Goal: Transaction & Acquisition: Purchase product/service

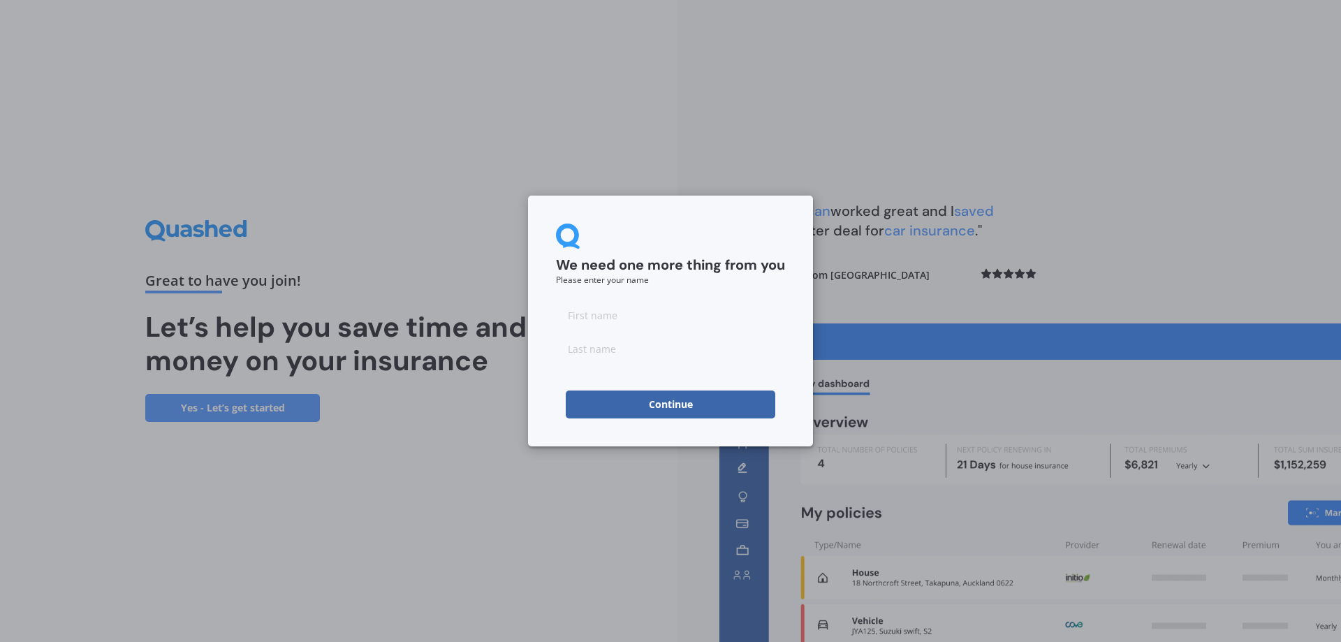
click at [623, 320] on input at bounding box center [670, 315] width 229 height 28
type input "j"
type input "Jongchang"
type input "[PERSON_NAME]"
click at [686, 407] on button "Continue" at bounding box center [670, 404] width 209 height 28
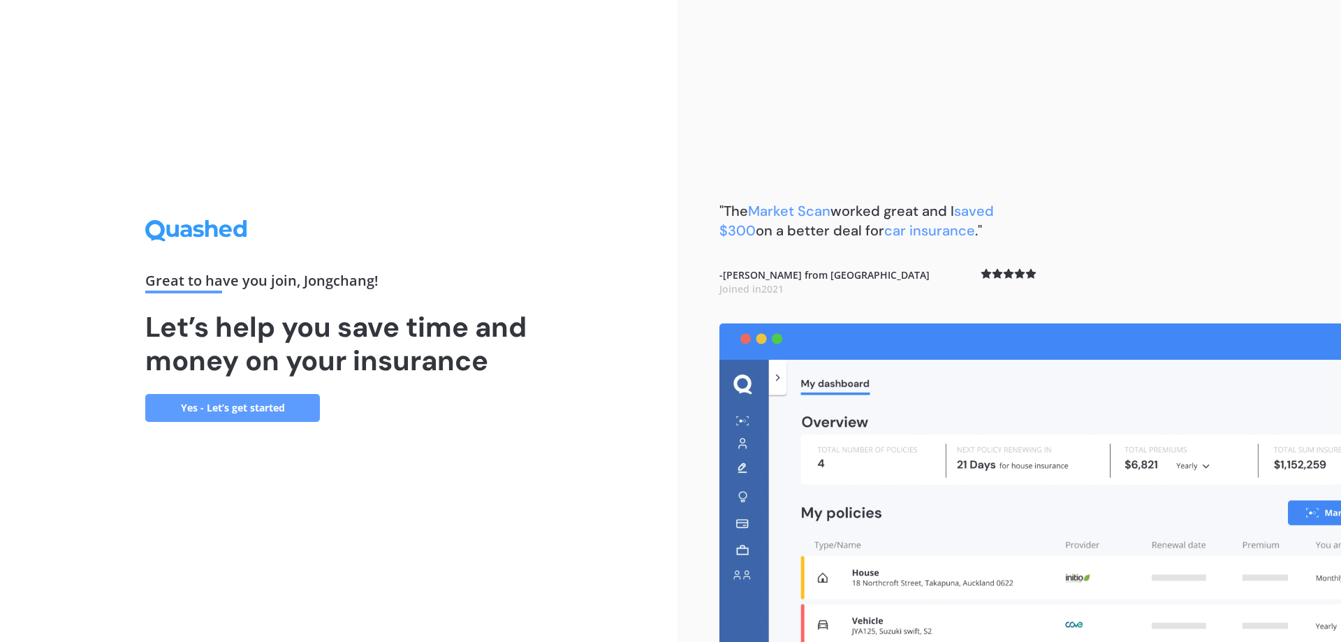
click at [277, 404] on link "Yes - Let’s get started" at bounding box center [232, 408] width 175 height 28
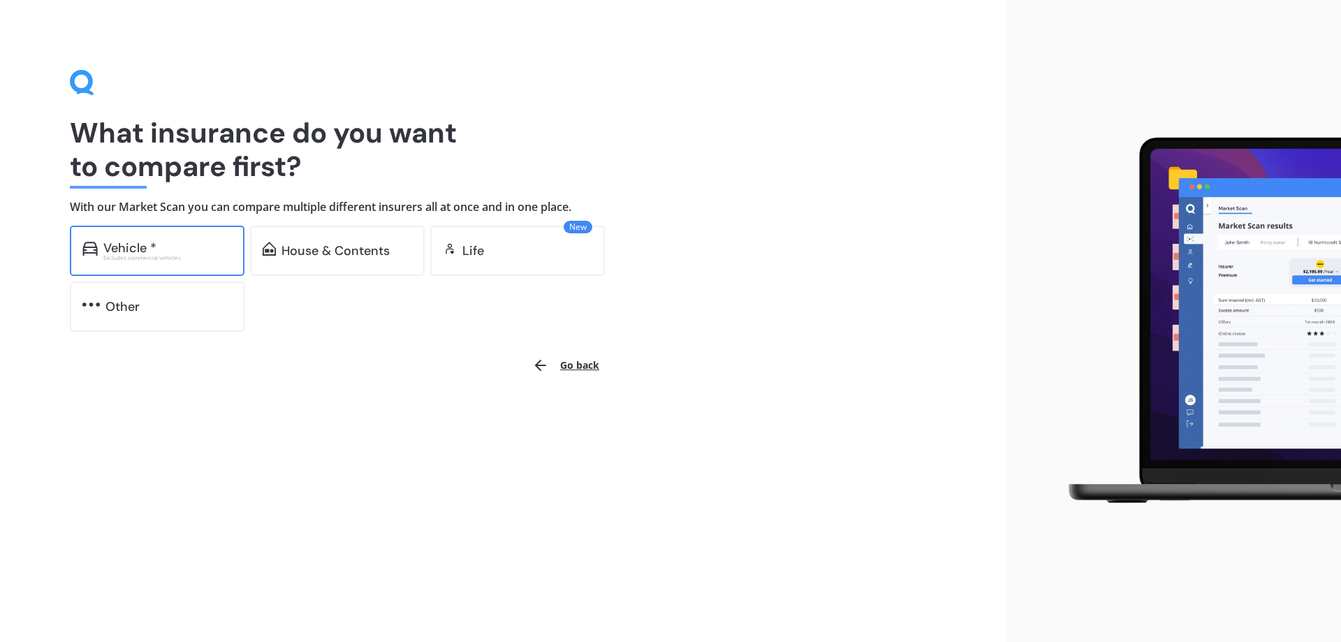
click at [189, 260] on div "Excludes commercial vehicles" at bounding box center [167, 258] width 128 height 6
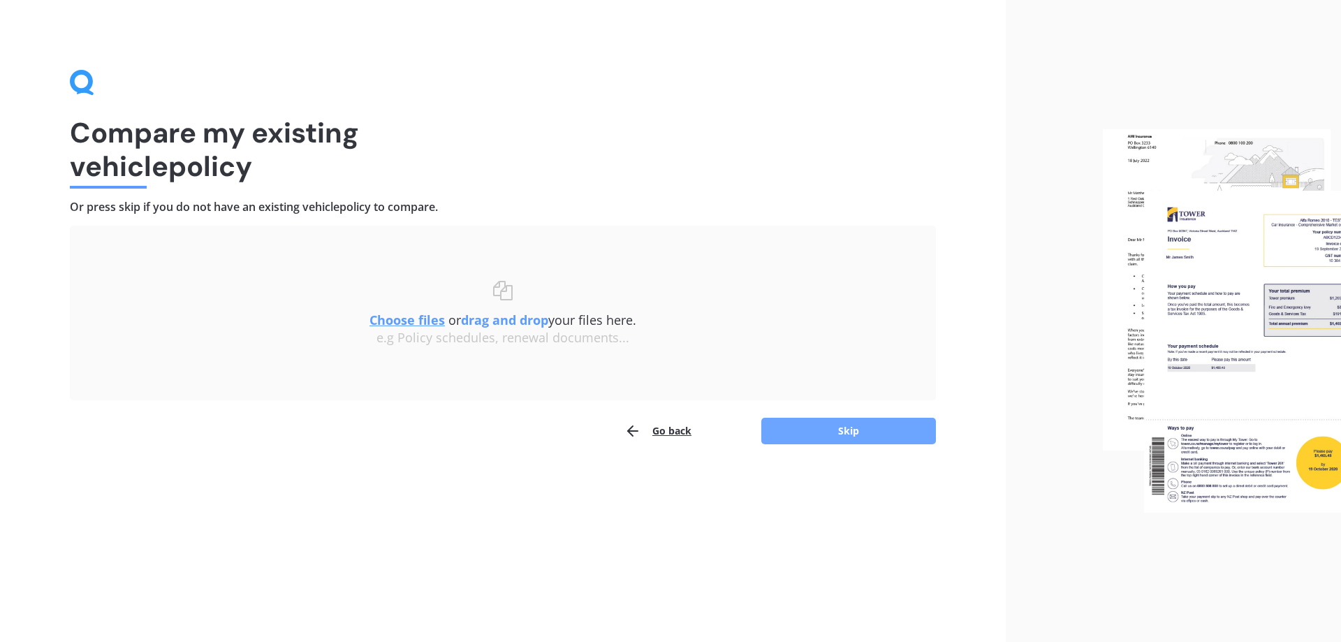
click at [880, 430] on button "Skip" at bounding box center [848, 431] width 175 height 27
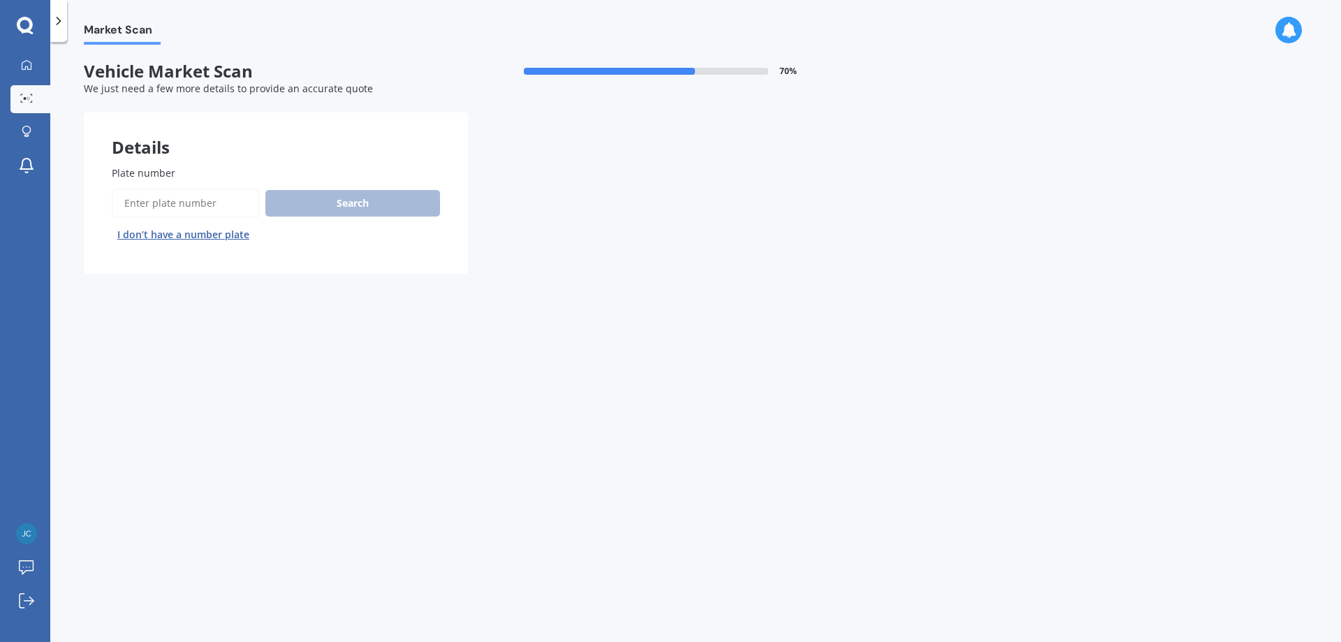
click at [168, 207] on input "Plate number" at bounding box center [186, 203] width 148 height 29
type input "QGD450"
drag, startPoint x: 319, startPoint y: 202, endPoint x: 325, endPoint y: 206, distance: 7.6
click at [325, 206] on button "Search" at bounding box center [352, 203] width 175 height 27
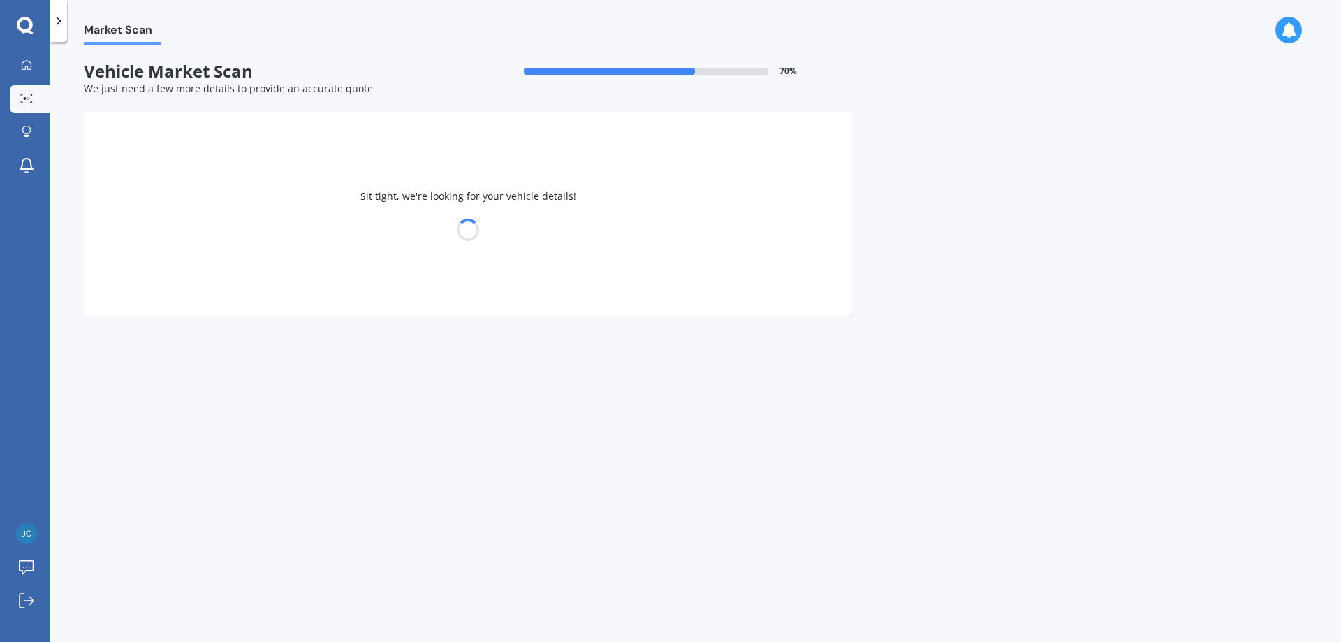
select select "TOYOTA"
select select "AQUA"
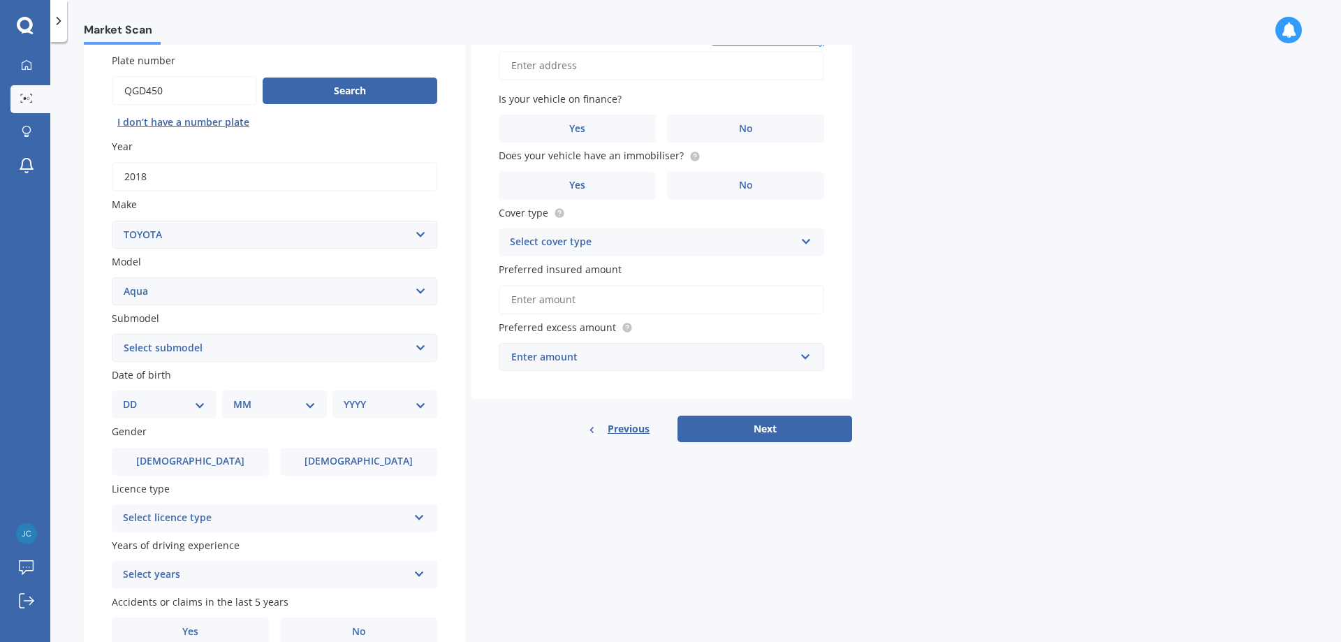
scroll to position [180, 0]
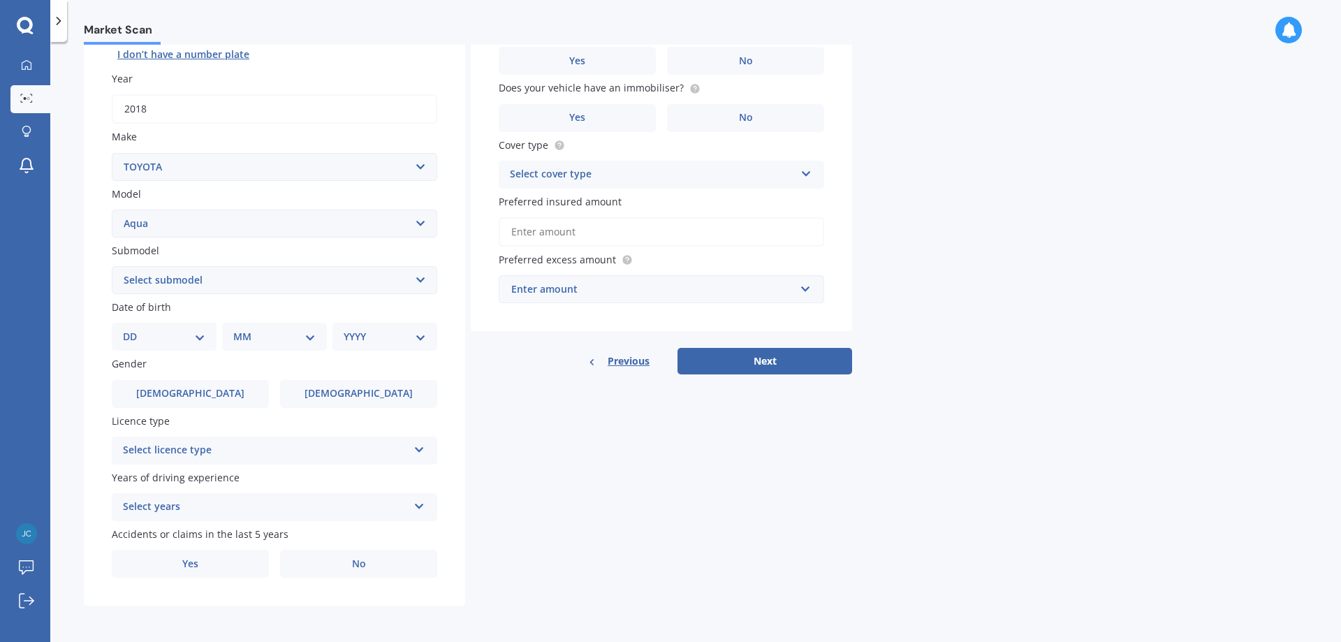
click at [344, 270] on select "Select submodel (All Other) Hatchback Hybrid" at bounding box center [274, 280] width 325 height 28
select select "HYBRID"
click at [112, 266] on select "Select submodel (All Other) Hatchback Hybrid" at bounding box center [274, 280] width 325 height 28
click at [177, 341] on select "DD 01 02 03 04 05 06 07 08 09 10 11 12 13 14 15 16 17 18 19 20 21 22 23 24 25 2…" at bounding box center [164, 336] width 82 height 15
click at [134, 329] on select "DD 01 02 03 04 05 06 07 08 09 10 11 12 13 14 15 16 17 18 19 20 21 22 23 24 25 2…" at bounding box center [164, 336] width 82 height 15
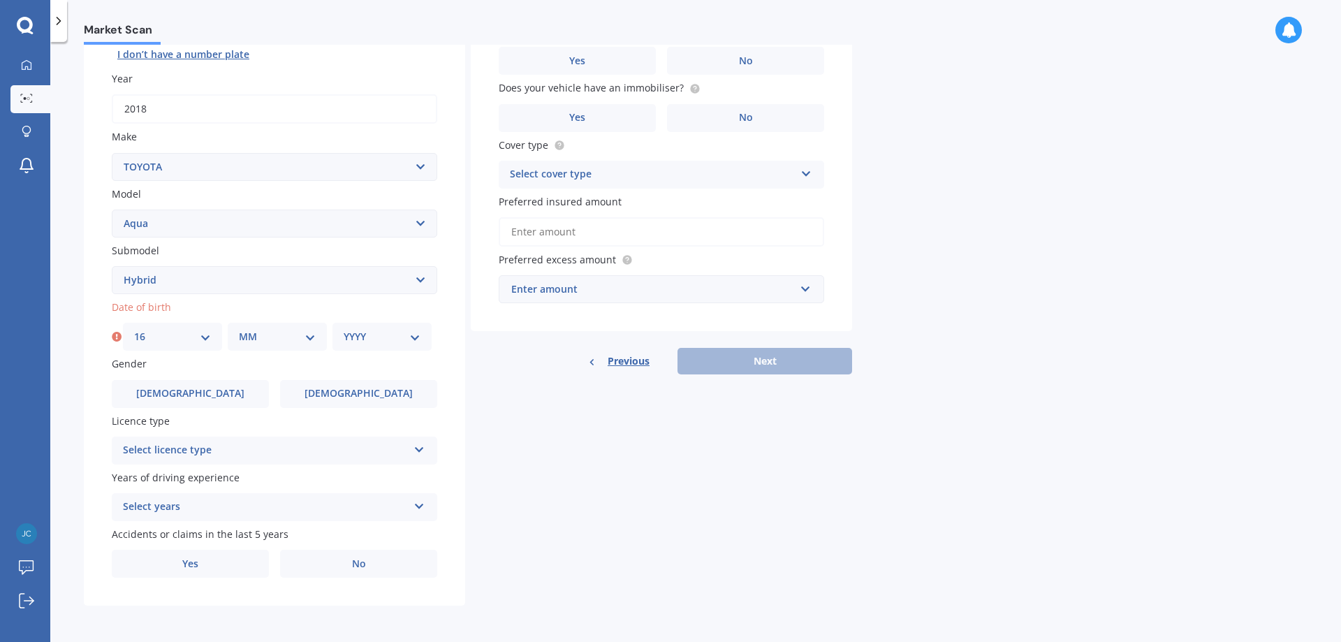
click at [132, 338] on div "DD 01 02 03 04 05 06 07 08 09 10 11 12 13 14 15 16 17 18 19 20 21 22 23 24 25 2…" at bounding box center [172, 337] width 99 height 28
click at [168, 341] on select "DD 01 02 03 04 05 06 07 08 09 10 11 12 13 14 15 16 17 18 19 20 21 22 23 24 25 2…" at bounding box center [172, 336] width 77 height 15
select select "18"
click at [134, 329] on select "DD 01 02 03 04 05 06 07 08 09 10 11 12 13 14 15 16 17 18 19 20 21 22 23 24 25 2…" at bounding box center [172, 336] width 77 height 15
click at [246, 328] on div "MM 01 02 03 04 05 06 07 08 09 10 11 12" at bounding box center [277, 337] width 99 height 28
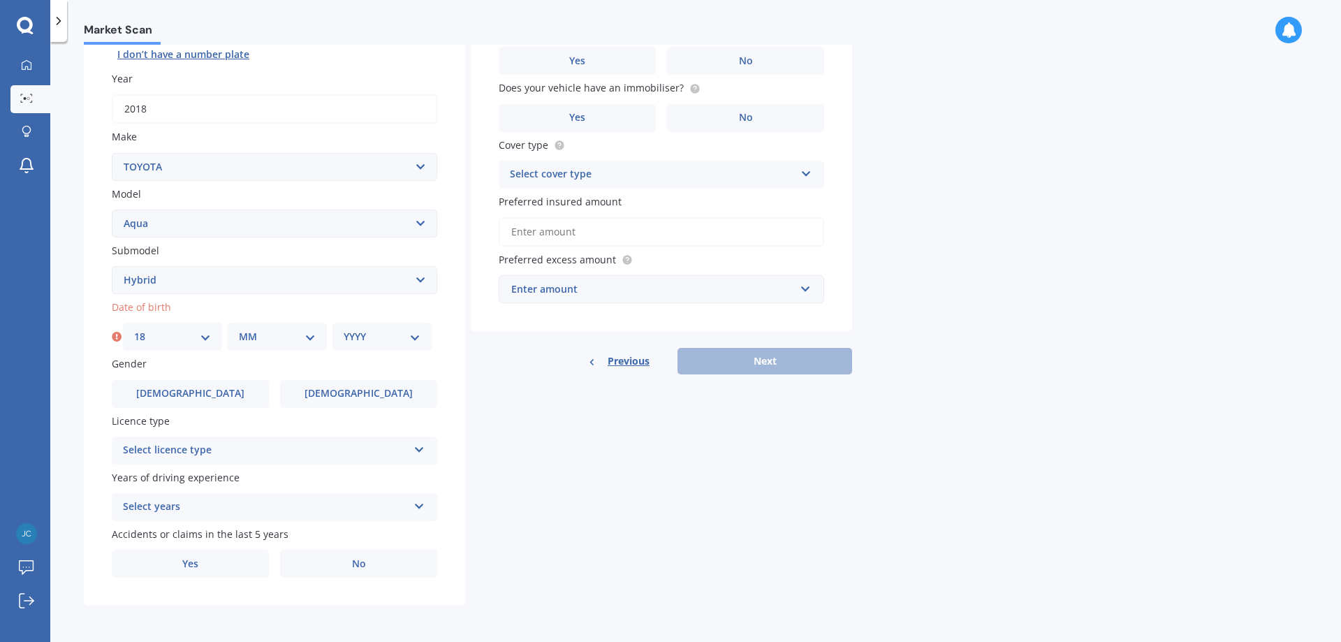
click at [277, 321] on div "Date of birth DD 01 02 03 04 05 06 07 08 09 10 11 12 13 14 15 16 17 18 19 20 21…" at bounding box center [274, 325] width 325 height 51
click at [287, 337] on select "MM 01 02 03 04 05 06 07 08 09 10 11 12" at bounding box center [277, 336] width 77 height 15
select select "06"
click at [239, 329] on select "MM 01 02 03 04 05 06 07 08 09 10 11 12" at bounding box center [277, 336] width 77 height 15
click at [375, 339] on select "YYYY 2025 2024 2023 2022 2021 2020 2019 2018 2017 2016 2015 2014 2013 2012 2011…" at bounding box center [382, 336] width 77 height 15
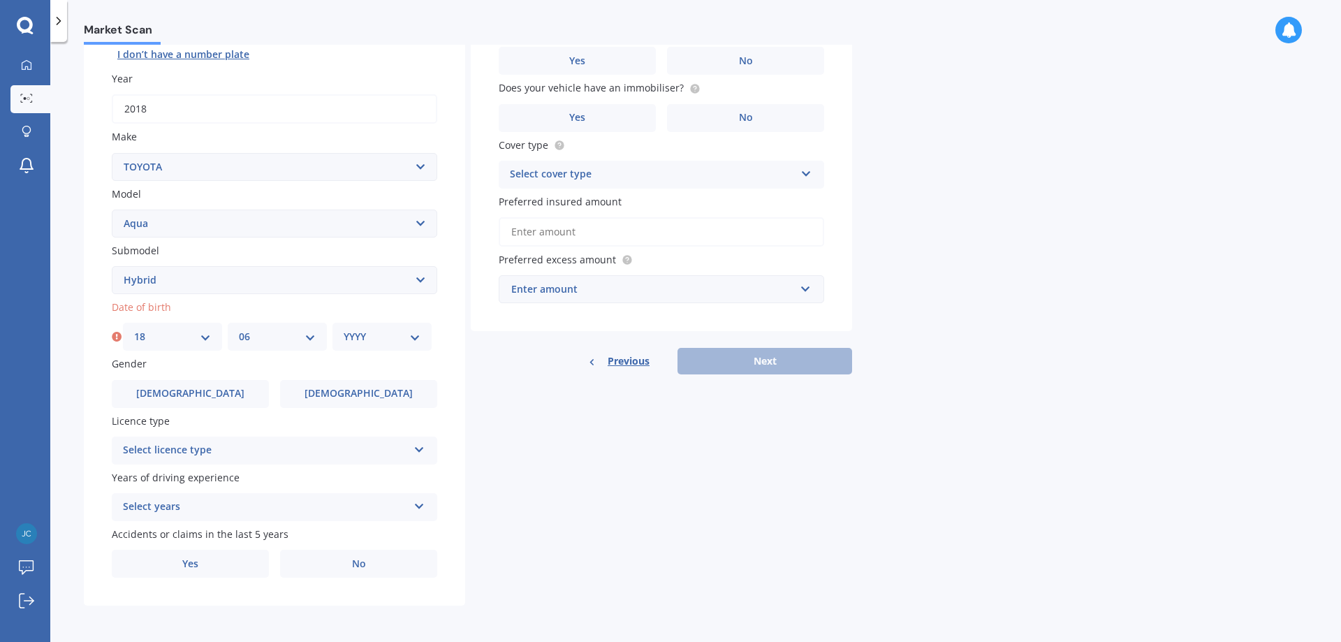
select select "1984"
click at [344, 329] on select "YYYY 2025 2024 2023 2022 2021 2020 2019 2018 2017 2016 2015 2014 2013 2012 2011…" at bounding box center [382, 336] width 77 height 15
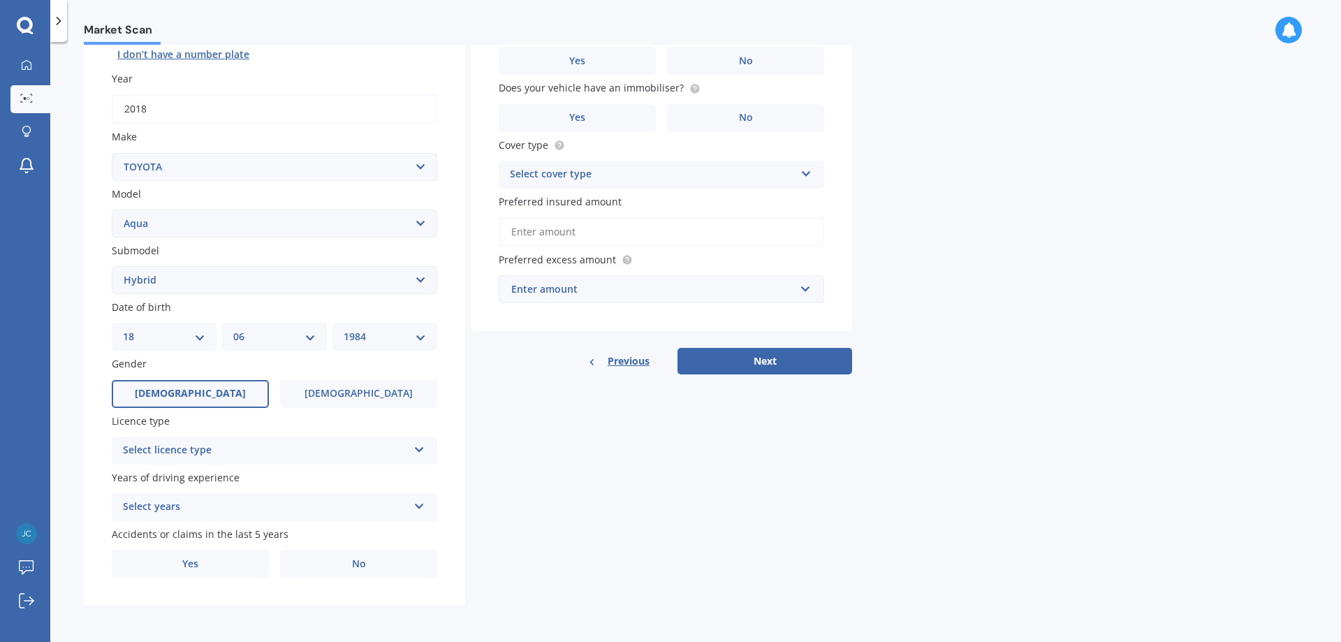
click at [196, 392] on span "[DEMOGRAPHIC_DATA]" at bounding box center [190, 394] width 111 height 12
click at [0, 0] on input "[DEMOGRAPHIC_DATA]" at bounding box center [0, 0] width 0 height 0
click at [195, 450] on div "Select licence type" at bounding box center [265, 450] width 285 height 17
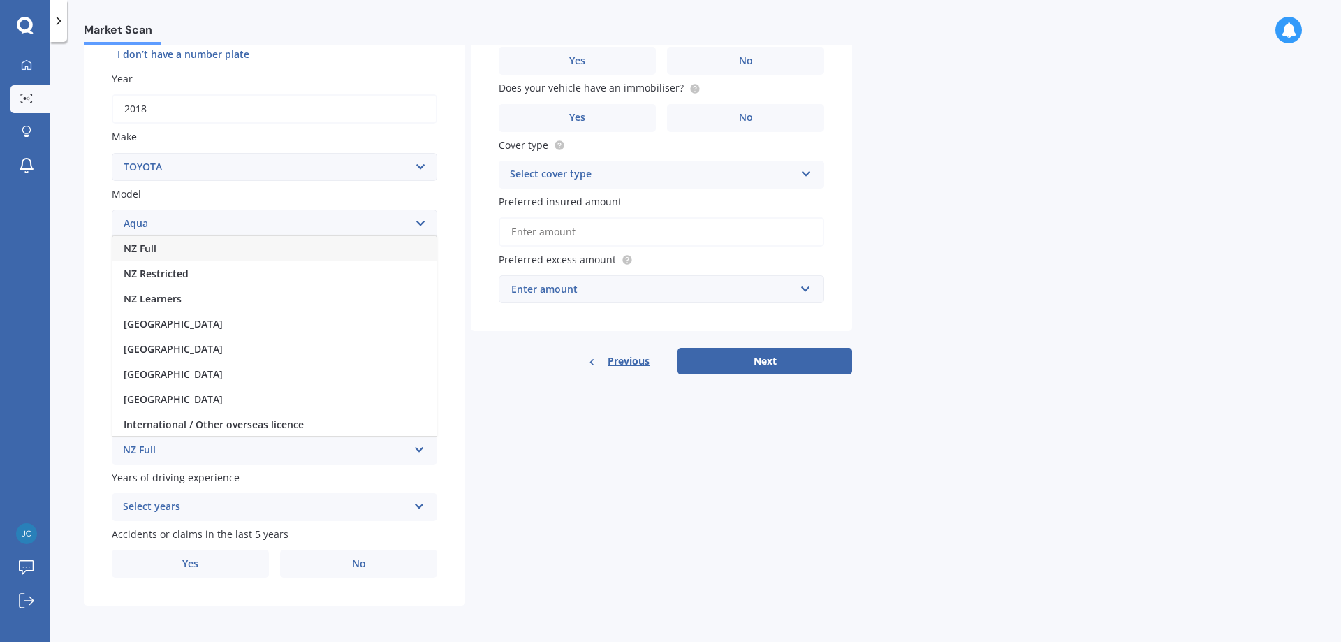
click at [214, 249] on div "NZ Full" at bounding box center [274, 248] width 324 height 25
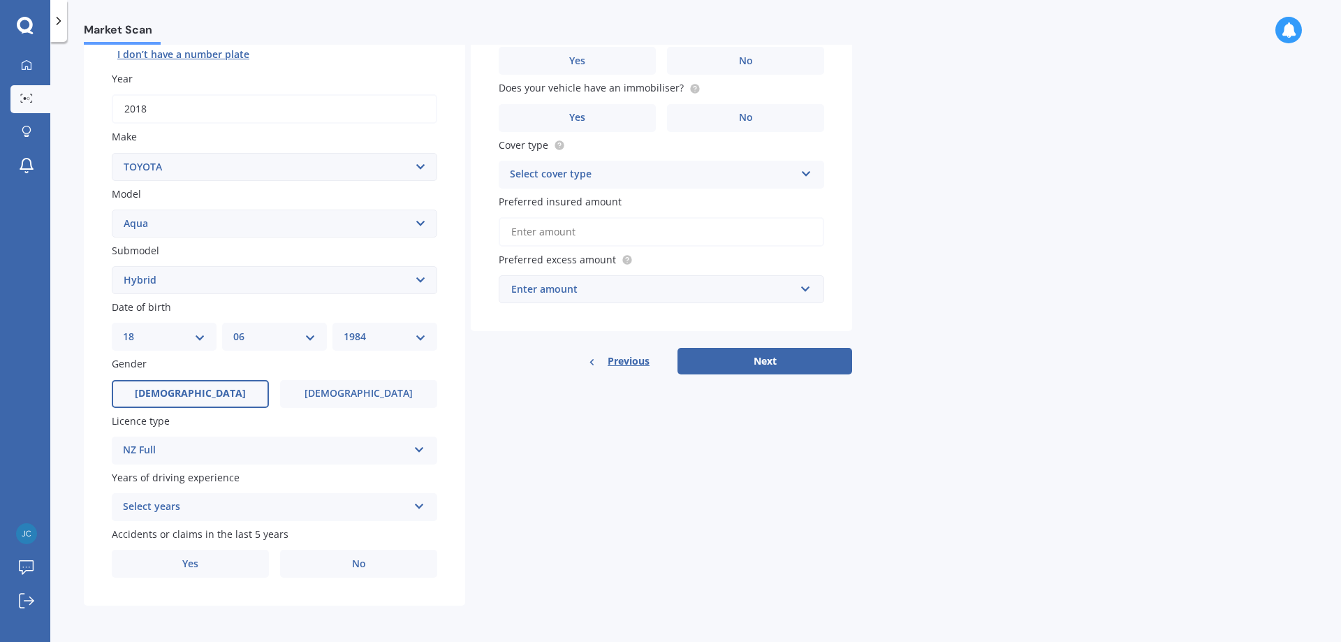
click at [196, 499] on div "Select years" at bounding box center [265, 507] width 285 height 17
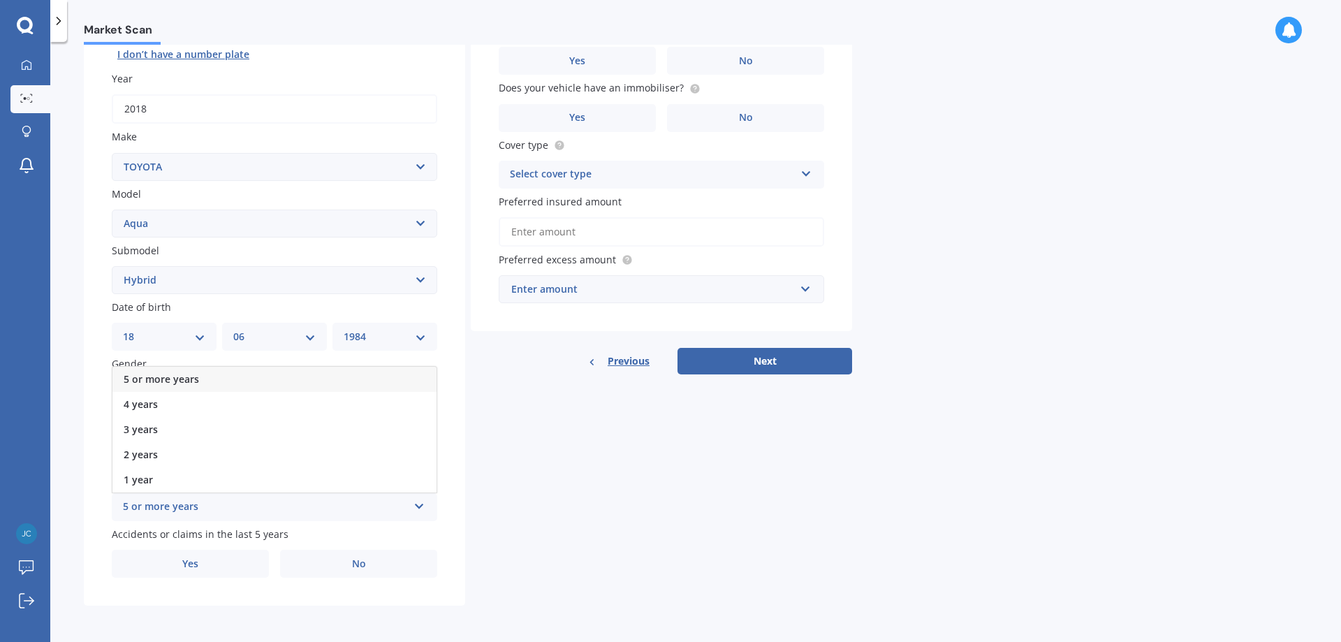
click at [209, 375] on div "5 or more years" at bounding box center [274, 379] width 324 height 25
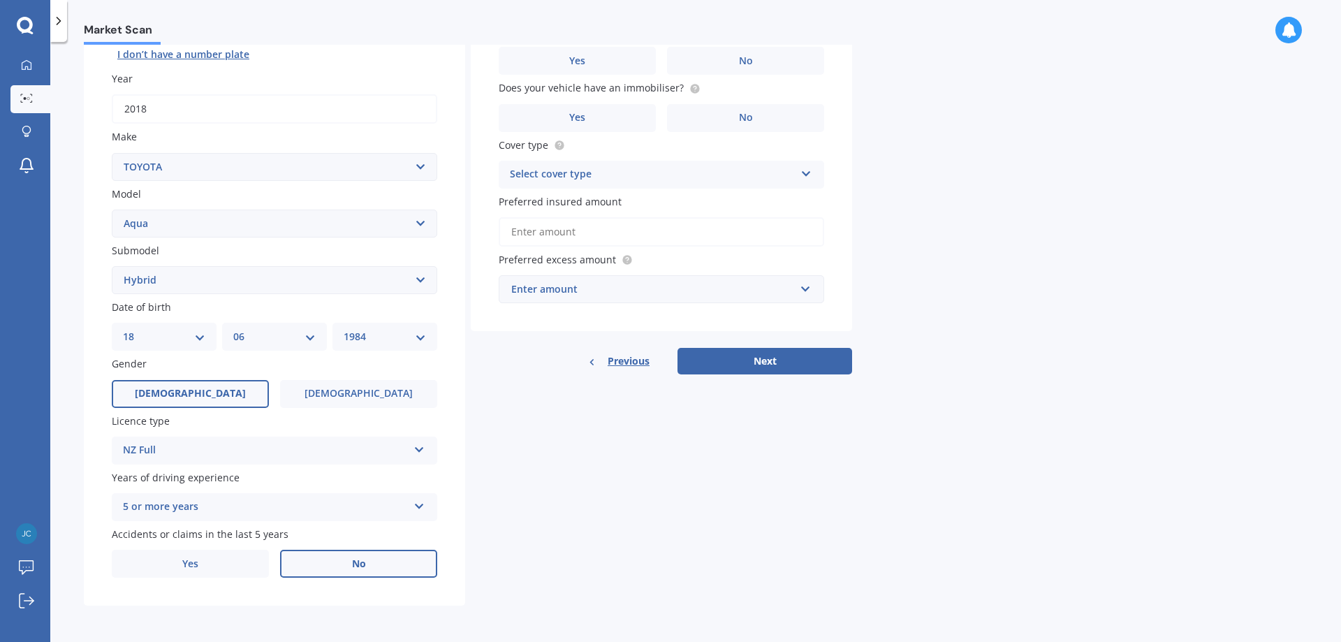
click at [360, 561] on span "No" at bounding box center [359, 564] width 14 height 12
click at [0, 0] on input "No" at bounding box center [0, 0] width 0 height 0
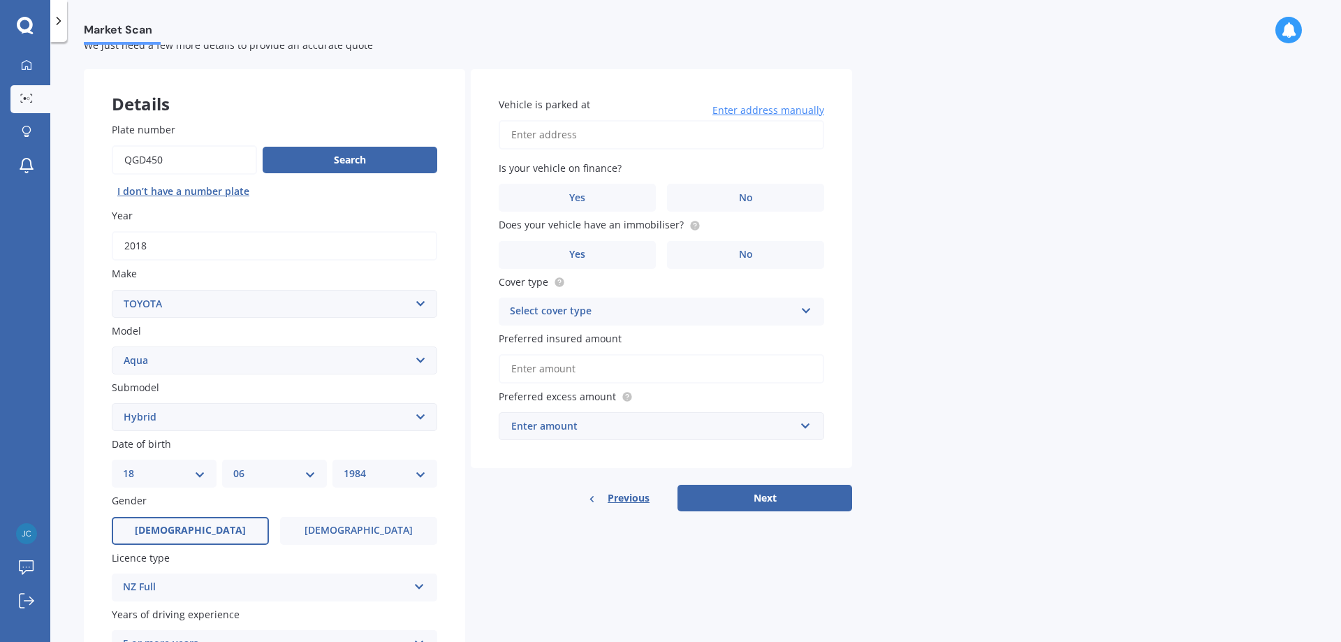
scroll to position [41, 0]
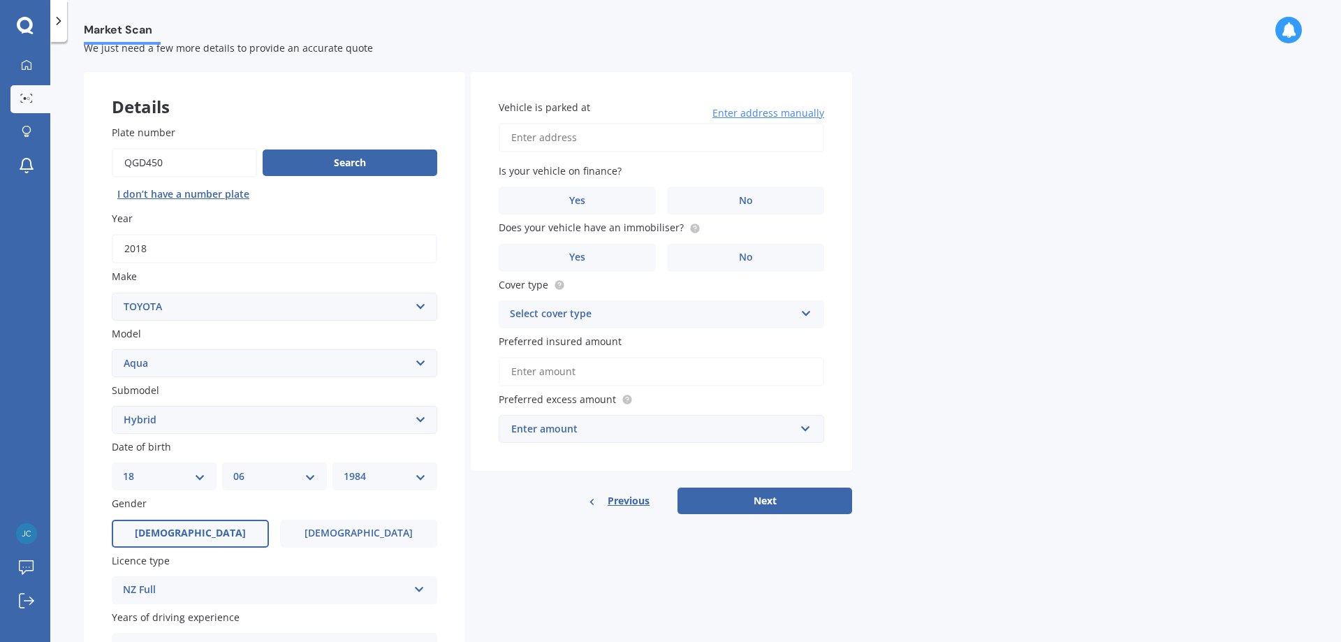
click at [566, 138] on input "Vehicle is parked at" at bounding box center [661, 137] width 325 height 29
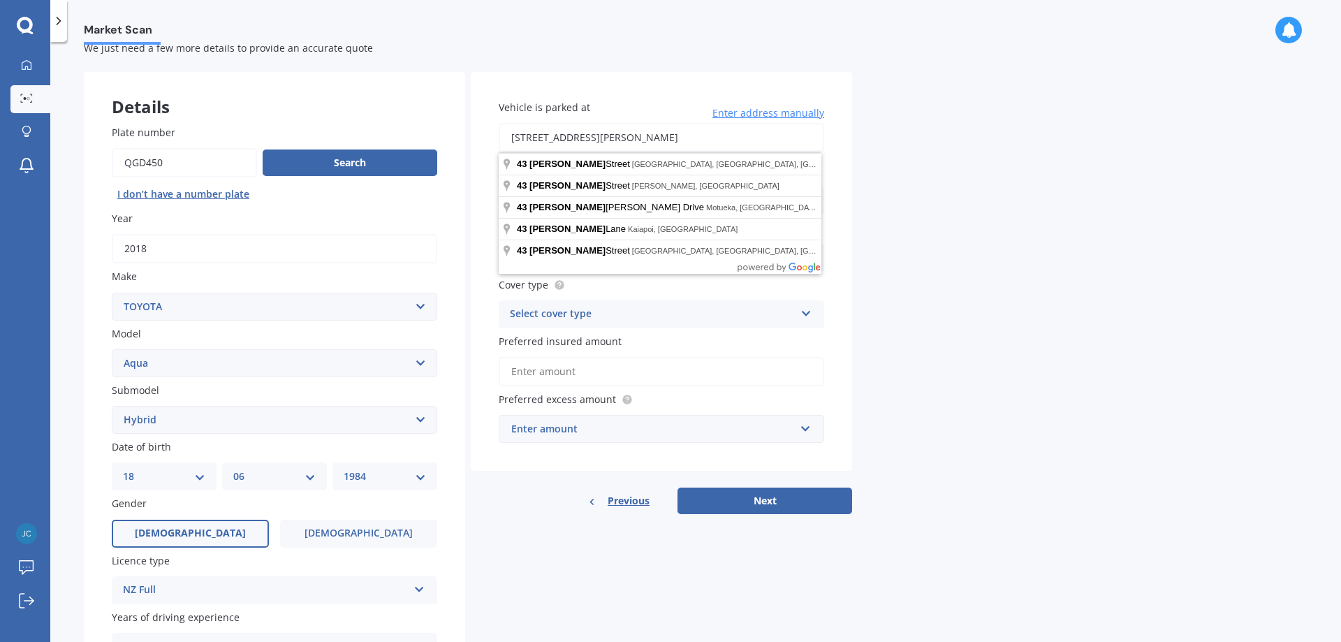
type input "[STREET_ADDRESS][PERSON_NAME]"
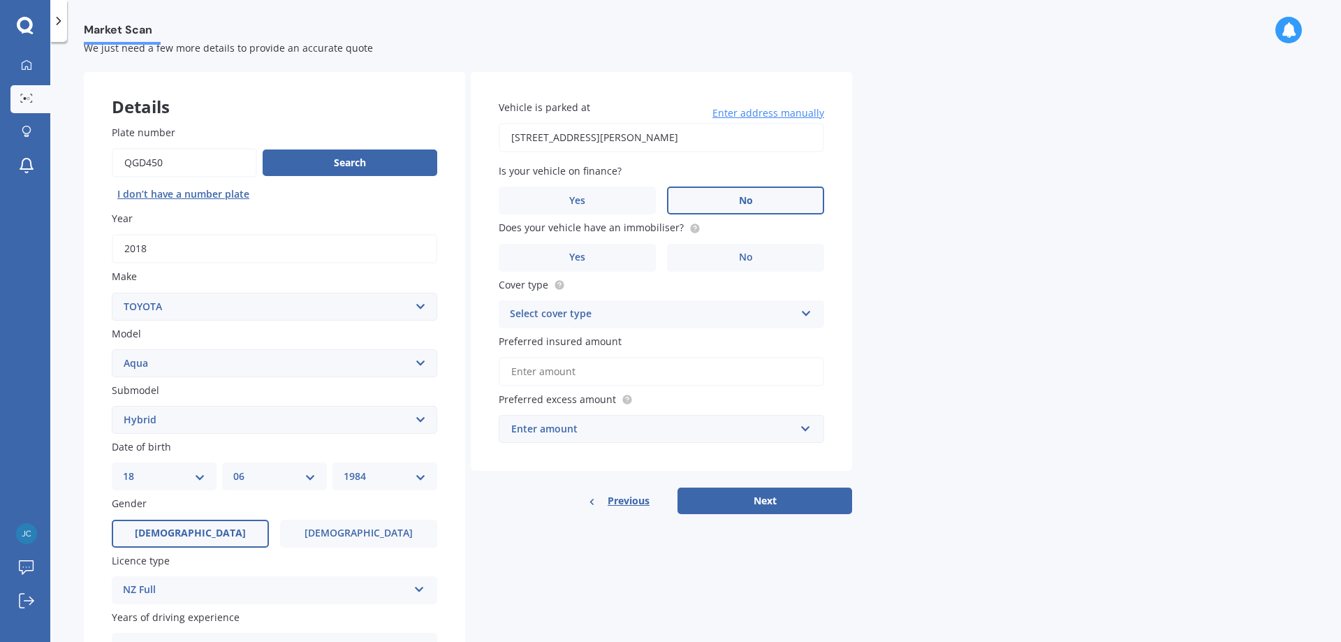
click at [730, 197] on label "No" at bounding box center [745, 200] width 157 height 28
click at [0, 0] on input "No" at bounding box center [0, 0] width 0 height 0
click at [720, 256] on label "No" at bounding box center [745, 258] width 157 height 28
click at [0, 0] on input "No" at bounding box center [0, 0] width 0 height 0
click at [589, 315] on div "Select cover type" at bounding box center [652, 314] width 285 height 17
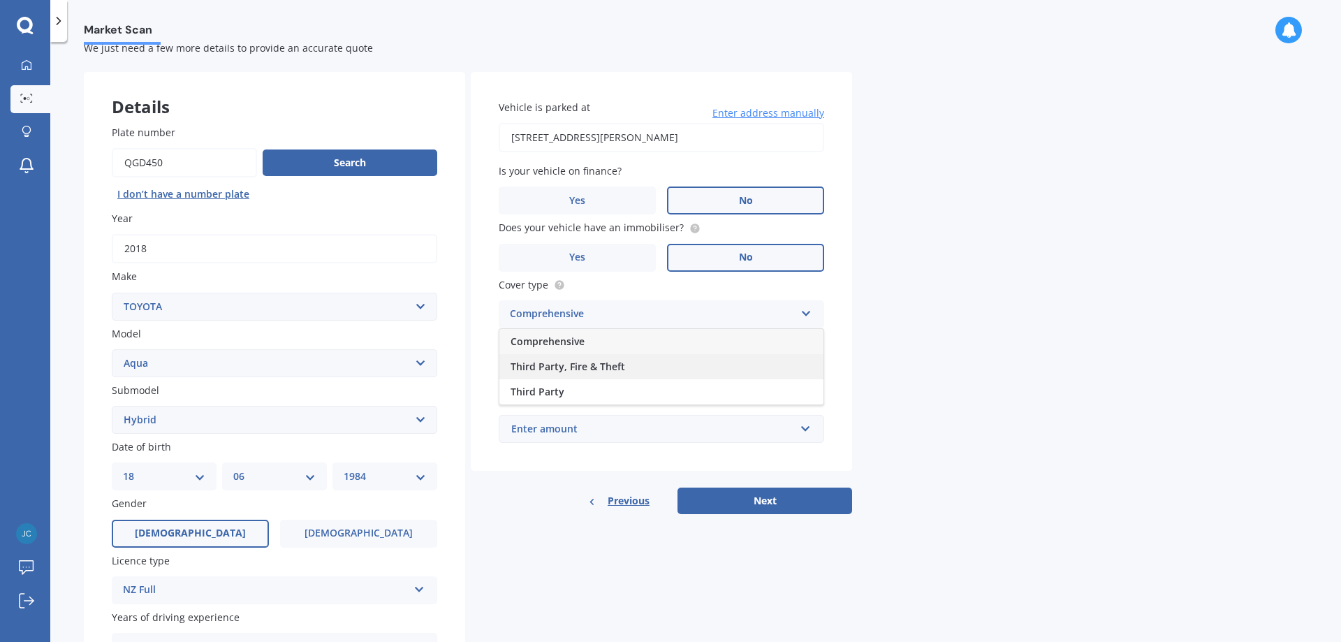
click at [630, 362] on div "Third Party, Fire & Theft" at bounding box center [661, 366] width 324 height 25
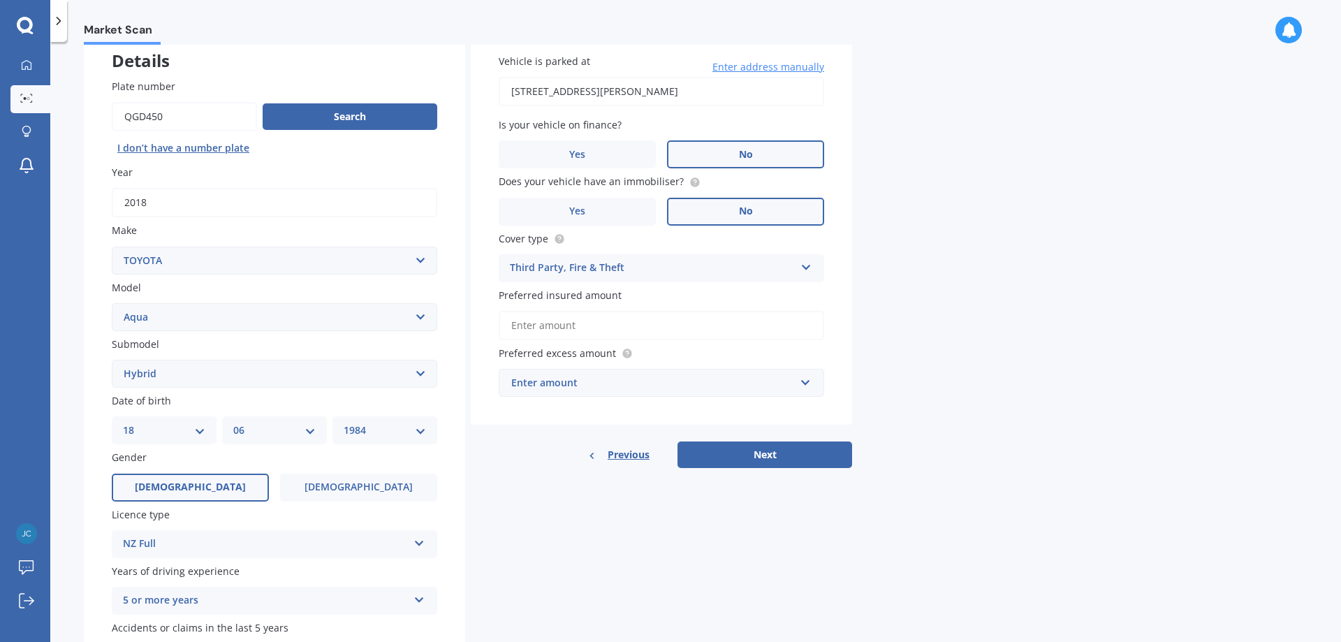
scroll to position [110, 0]
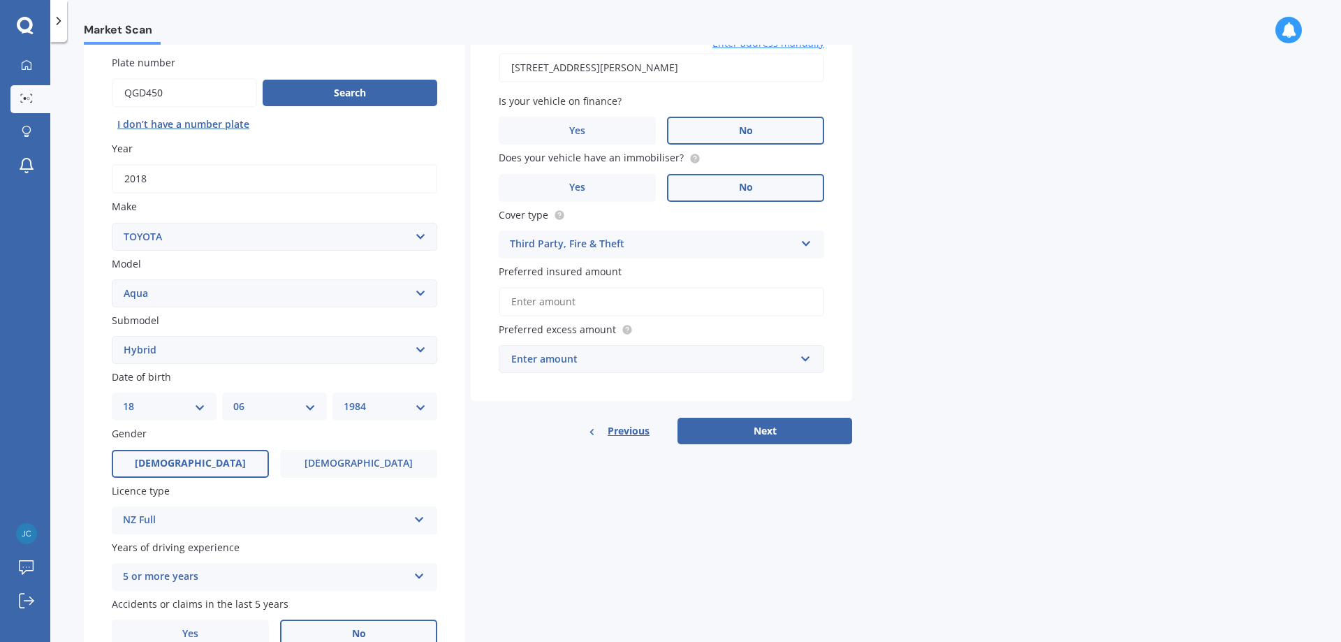
click at [708, 358] on div "Enter amount" at bounding box center [653, 358] width 284 height 15
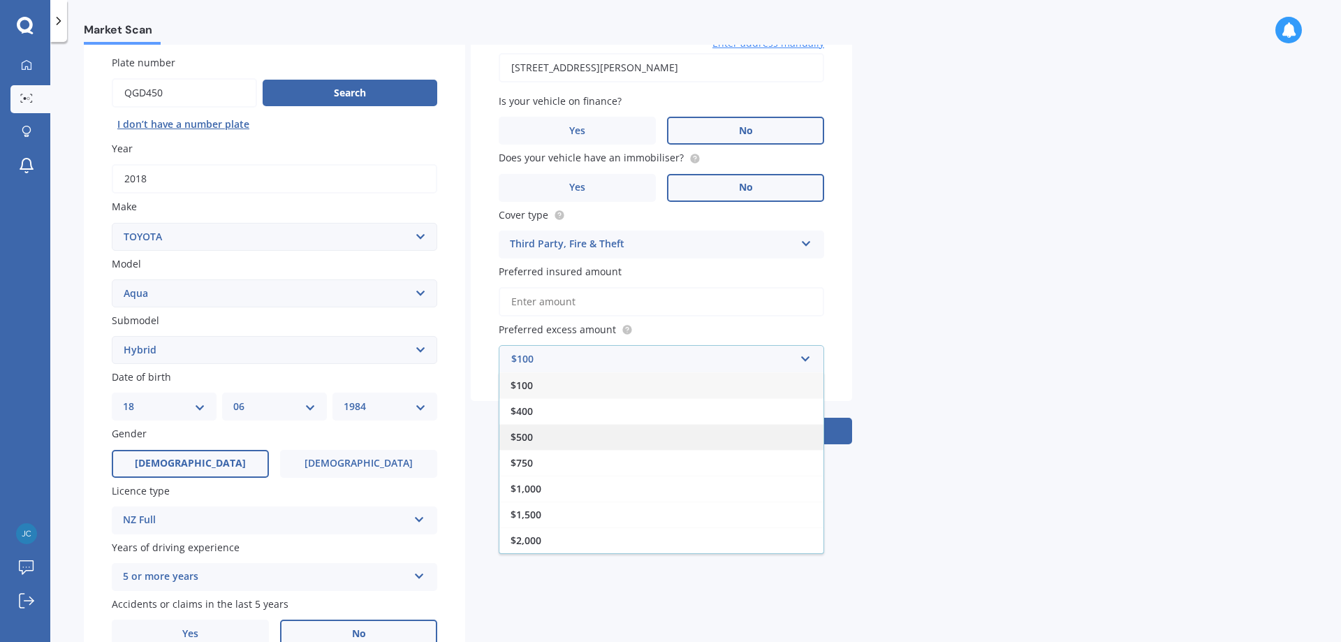
click at [680, 431] on div "$500" at bounding box center [661, 437] width 324 height 26
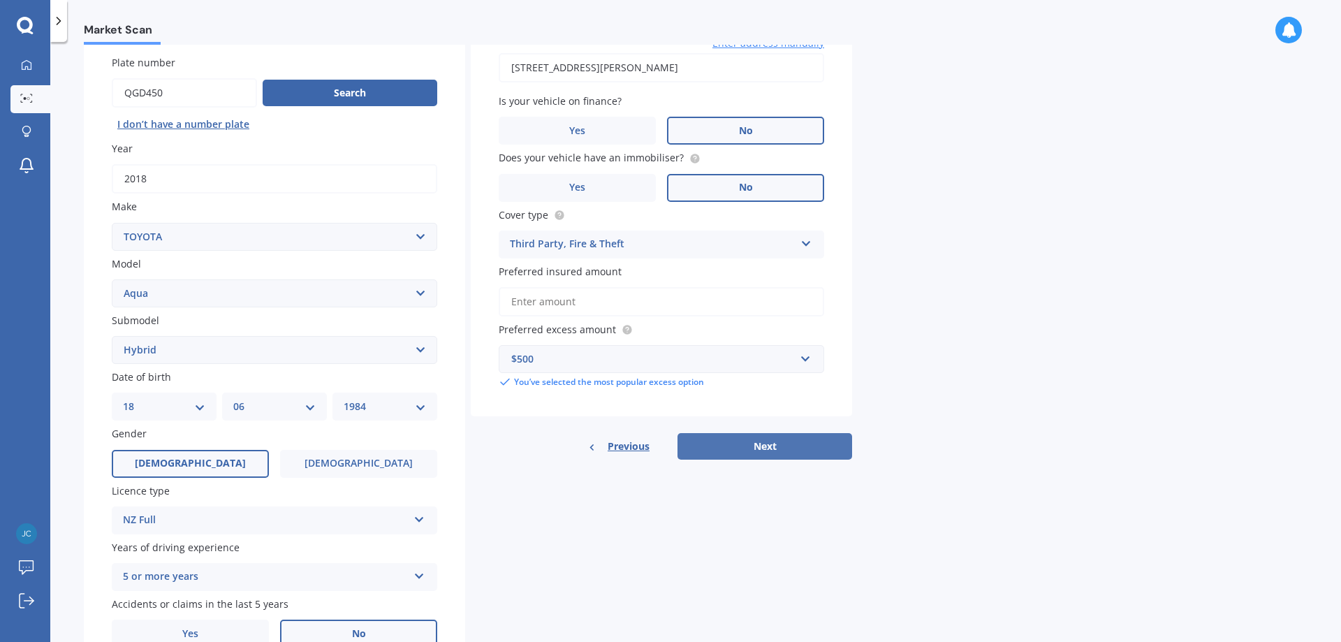
click at [763, 446] on button "Next" at bounding box center [764, 446] width 175 height 27
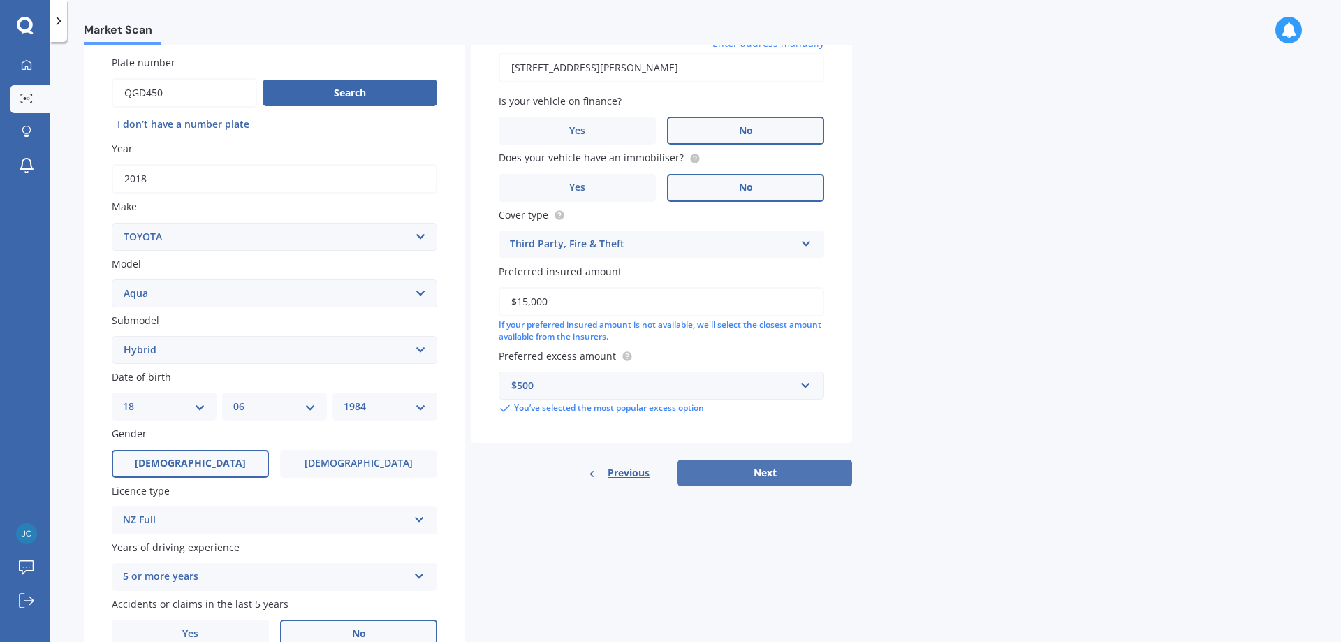
type input "$15,000"
click at [774, 471] on button "Next" at bounding box center [764, 472] width 175 height 27
select select "18"
select select "06"
select select "1984"
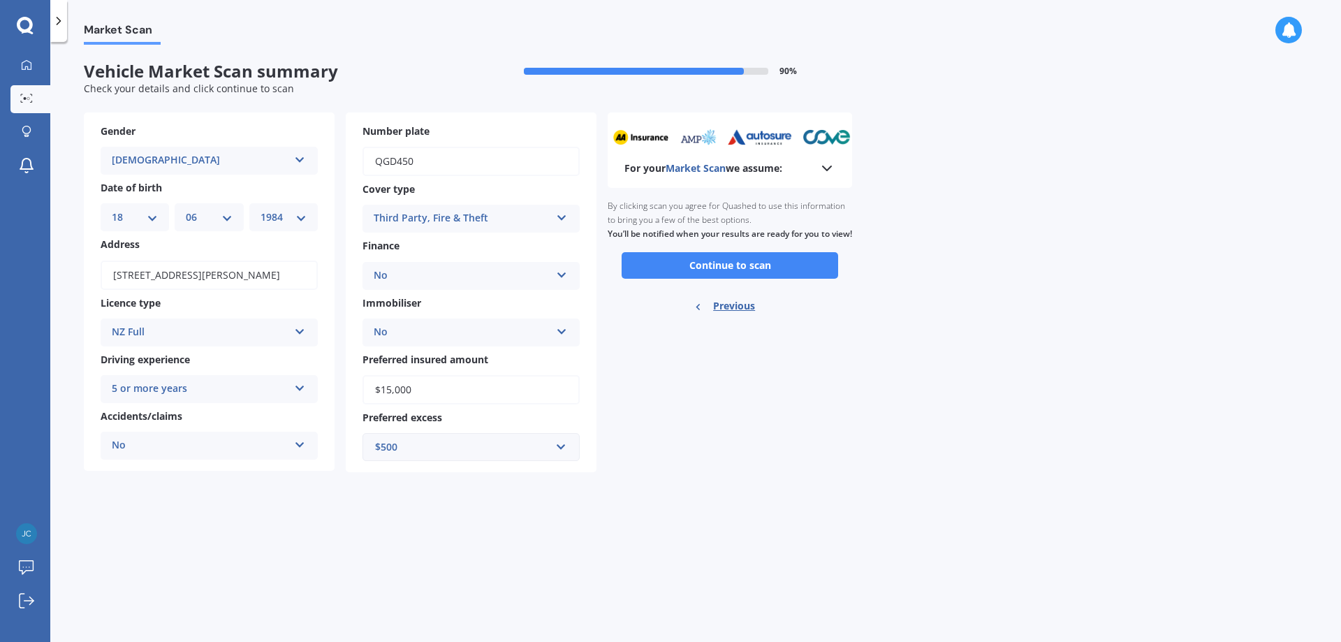
scroll to position [0, 0]
click at [720, 279] on button "Continue to scan" at bounding box center [729, 265] width 216 height 27
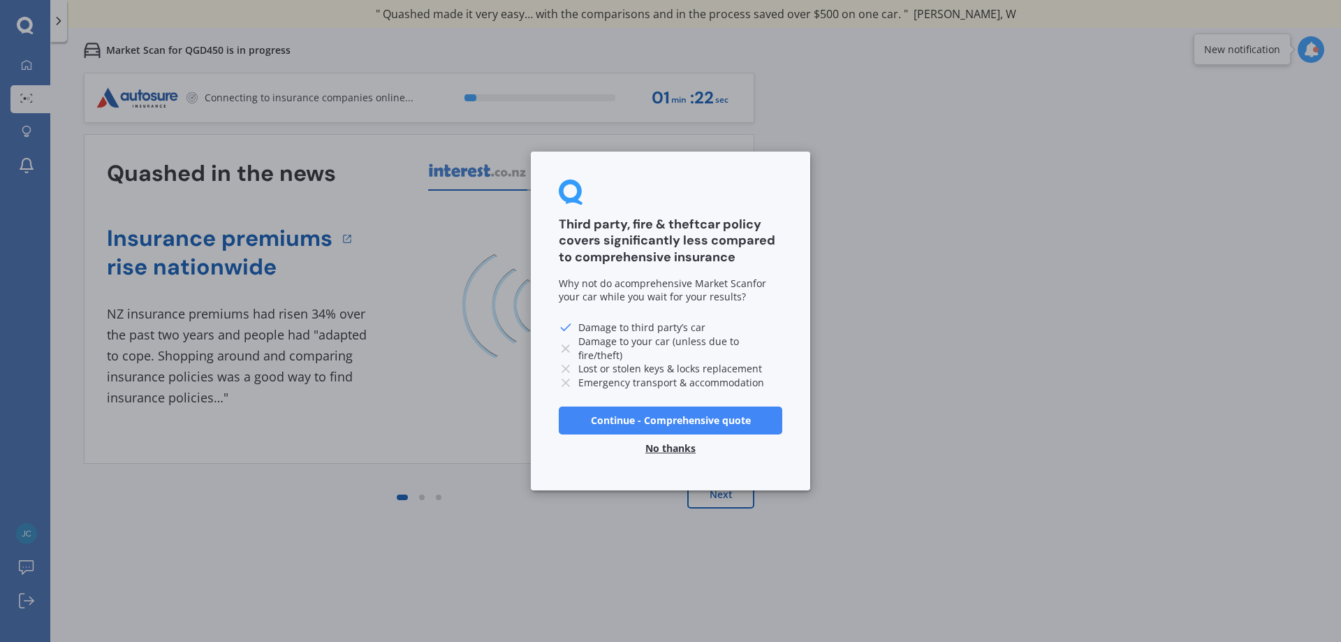
click at [681, 450] on button "No thanks" at bounding box center [670, 448] width 67 height 28
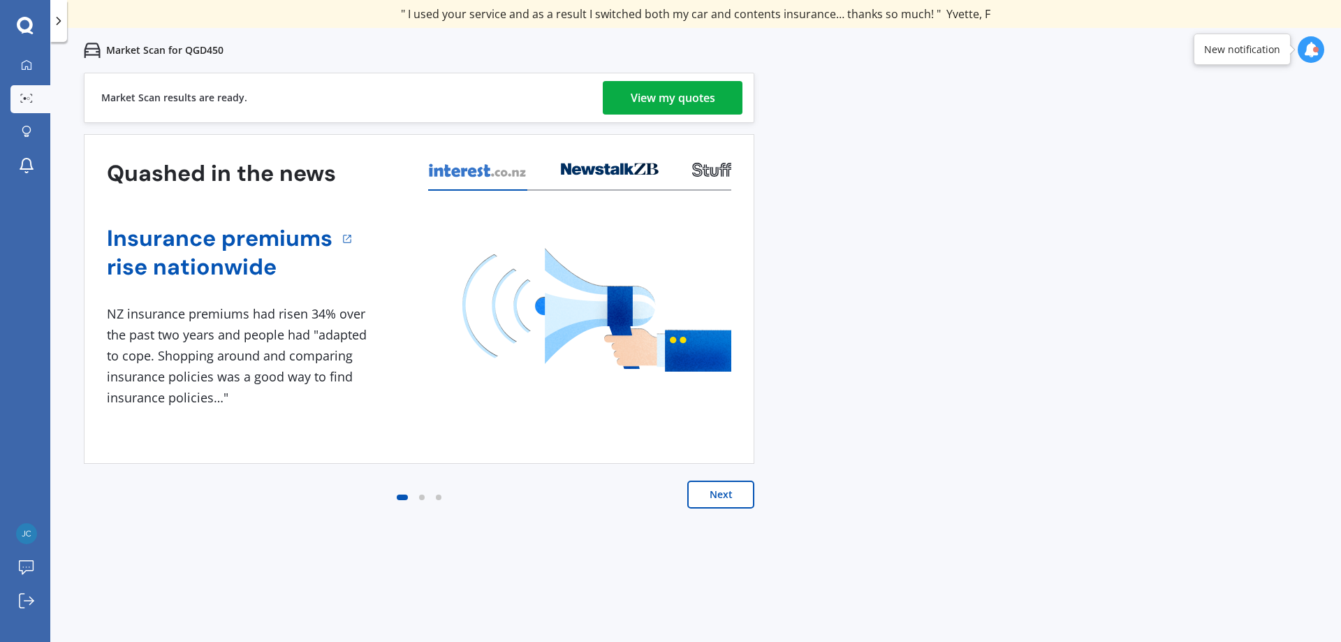
click at [672, 89] on div "View my quotes" at bounding box center [673, 98] width 84 height 34
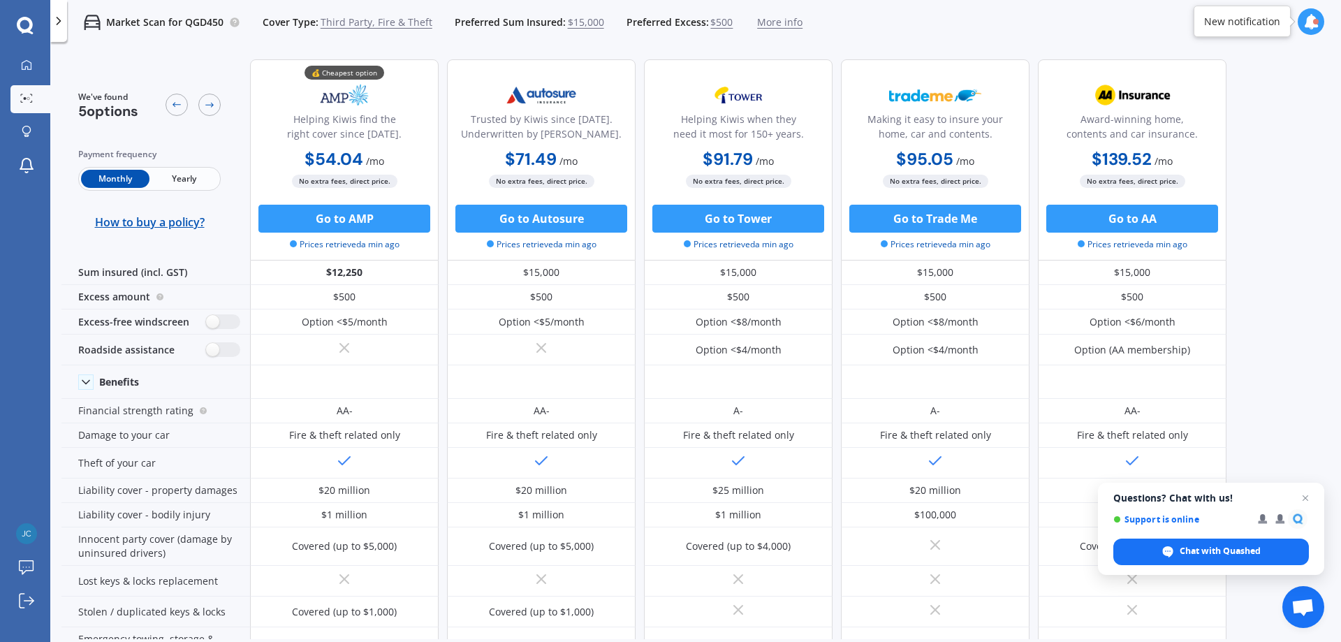
click at [177, 177] on span "Yearly" at bounding box center [183, 179] width 68 height 18
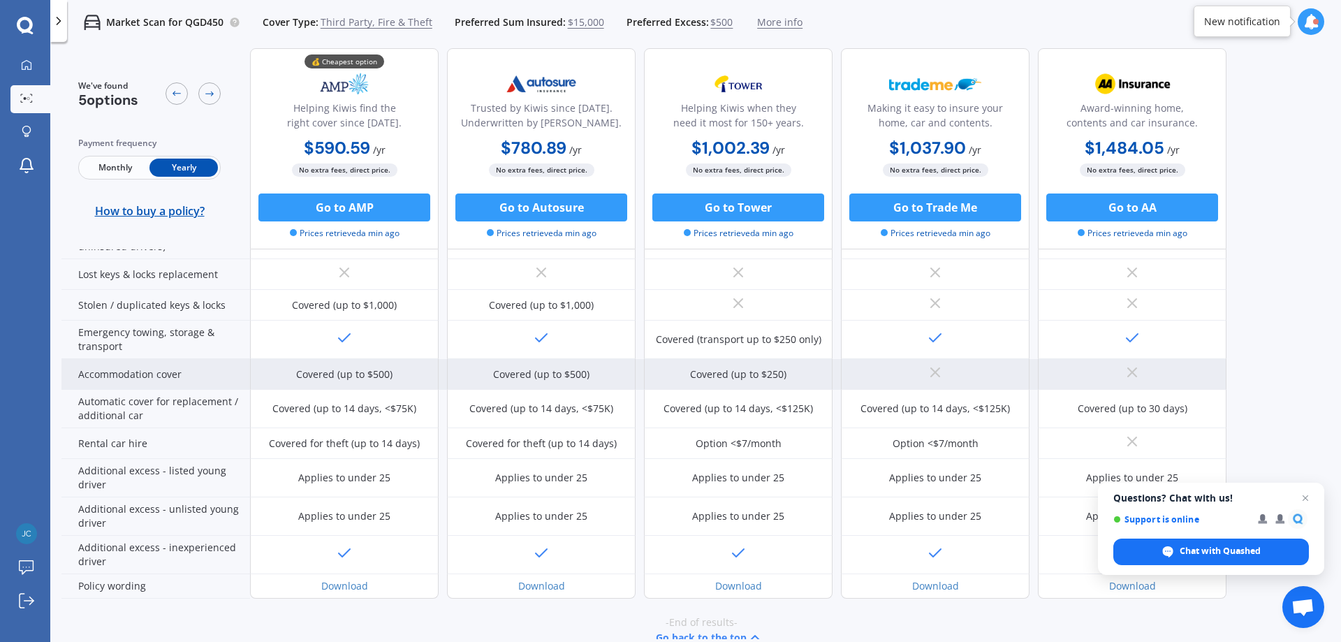
scroll to position [330, 0]
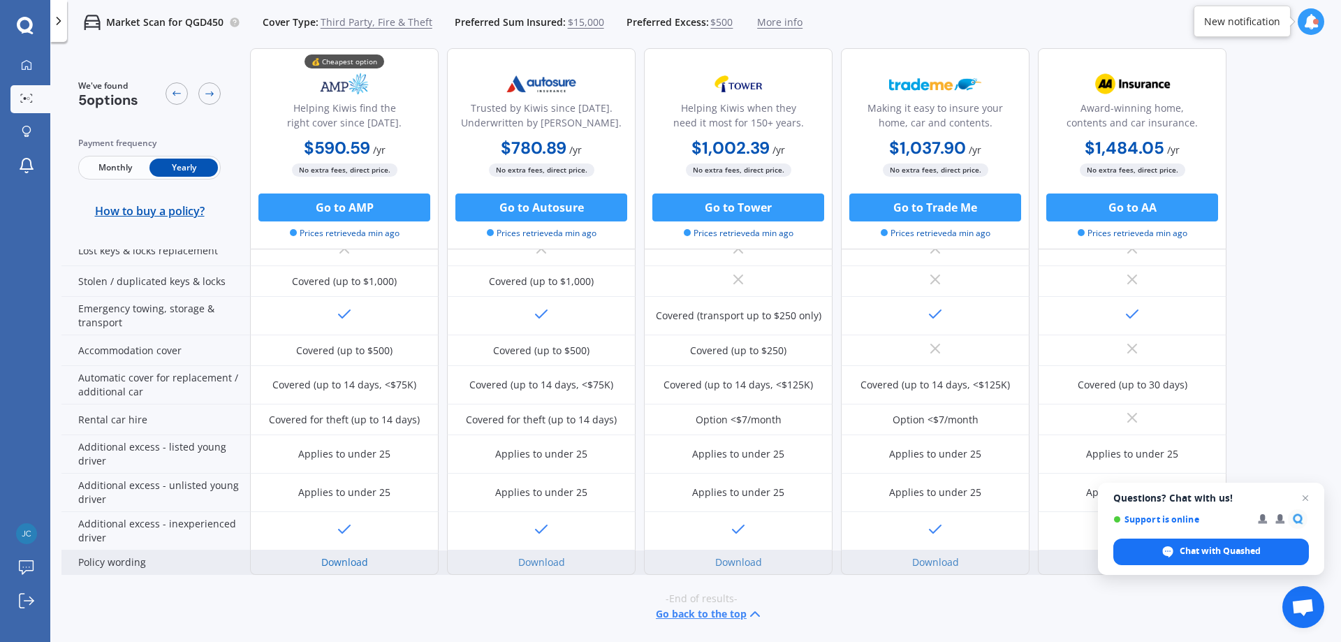
click at [351, 561] on link "Download" at bounding box center [344, 561] width 47 height 13
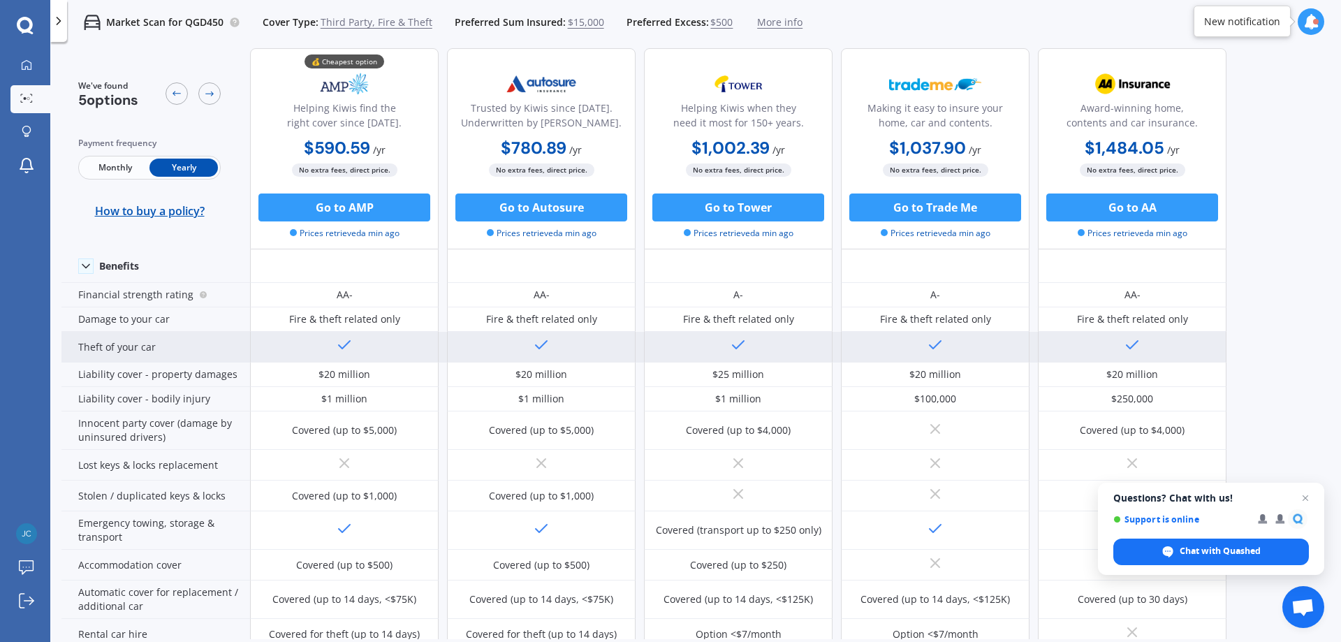
scroll to position [0, 0]
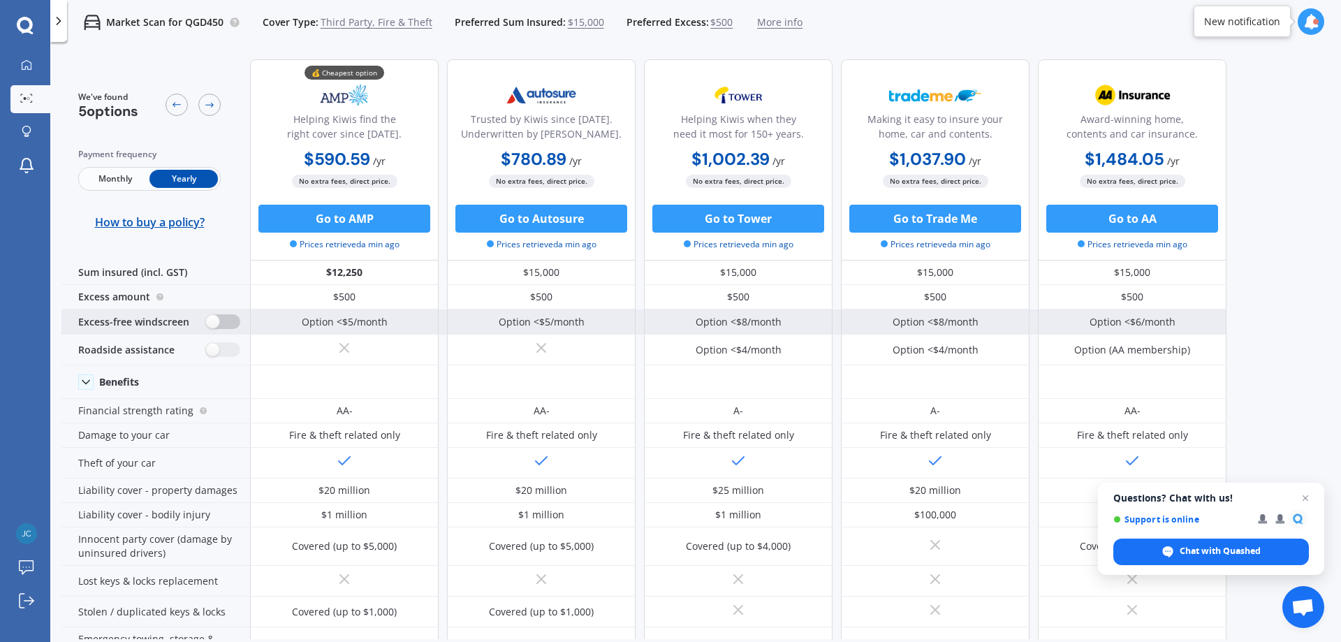
click at [216, 323] on label at bounding box center [223, 321] width 34 height 15
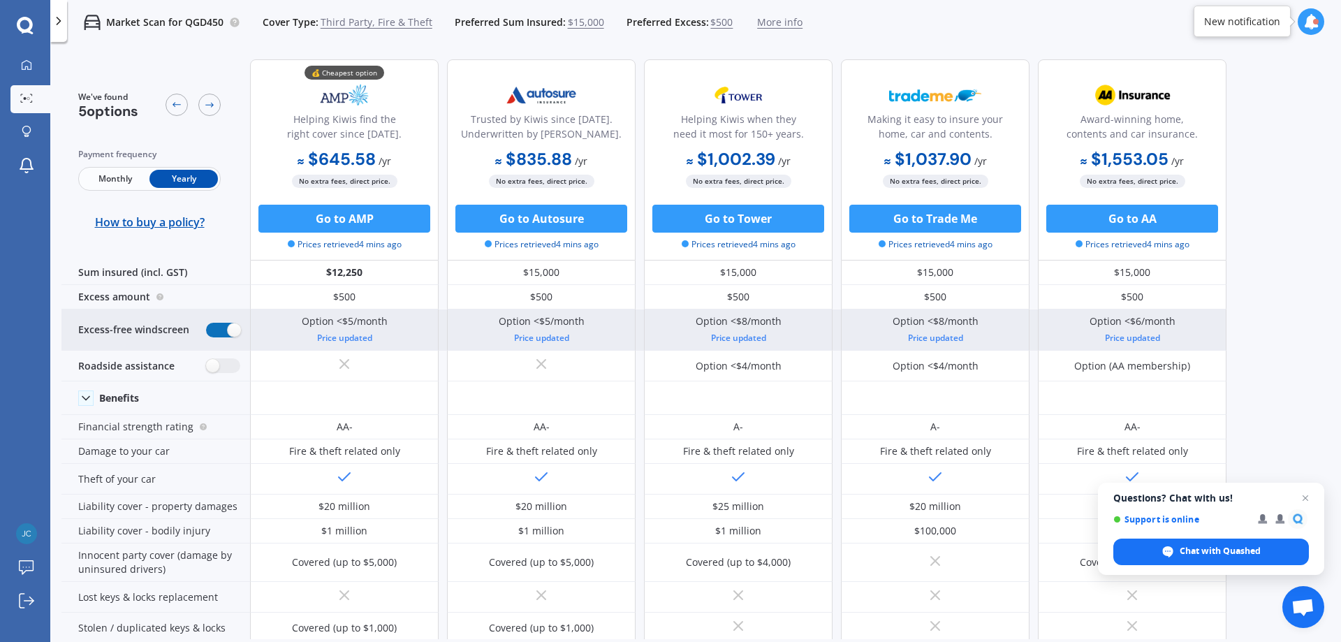
click at [231, 330] on label at bounding box center [223, 330] width 34 height 15
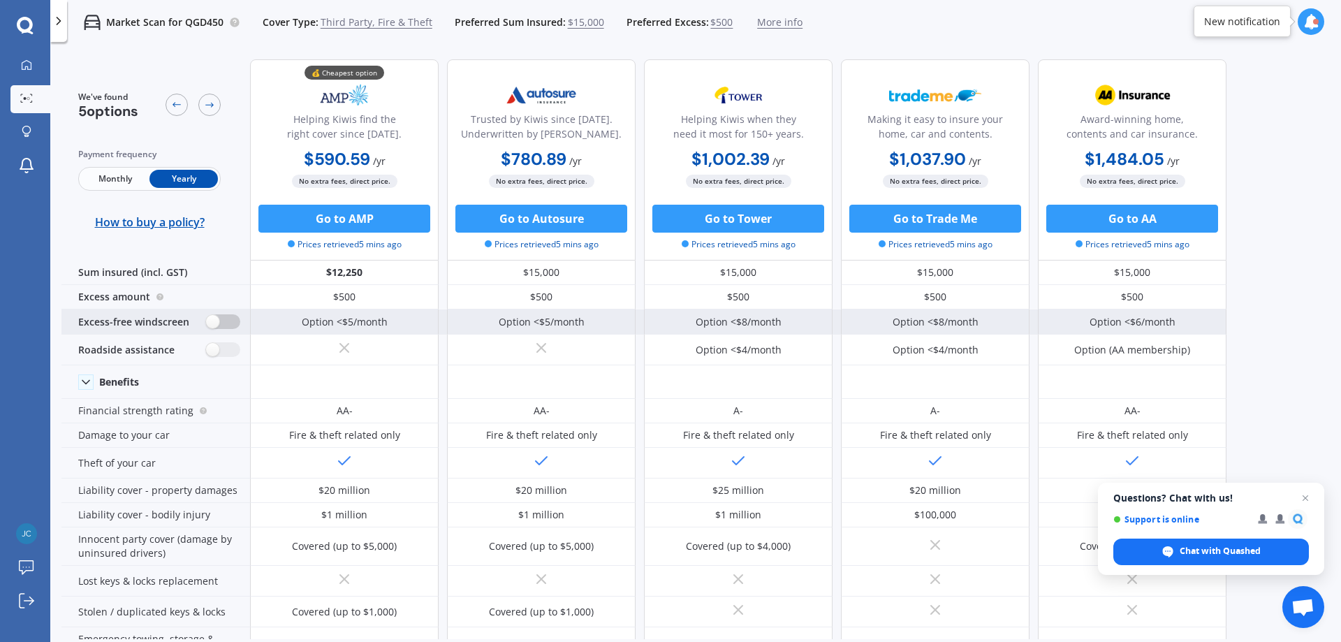
click at [231, 330] on div "Excess-free windscreen" at bounding box center [155, 321] width 189 height 25
click at [212, 321] on label at bounding box center [223, 321] width 34 height 15
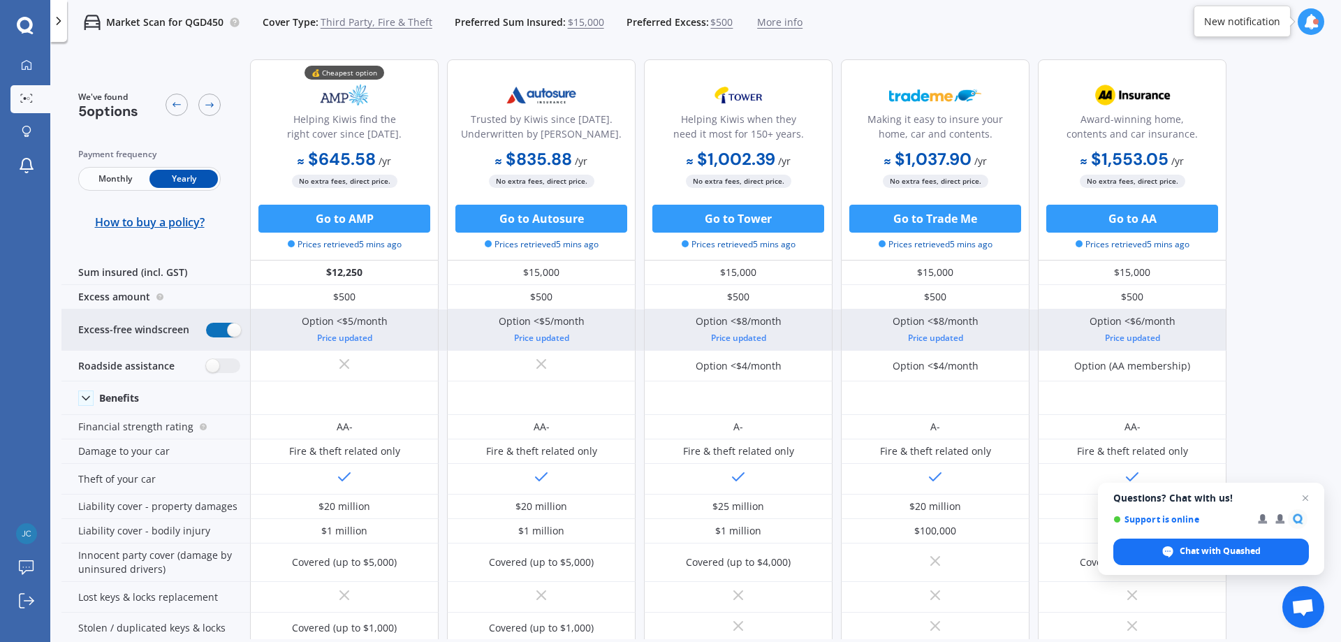
click at [228, 324] on label at bounding box center [223, 330] width 34 height 15
radio input "false"
